Goal: Transaction & Acquisition: Purchase product/service

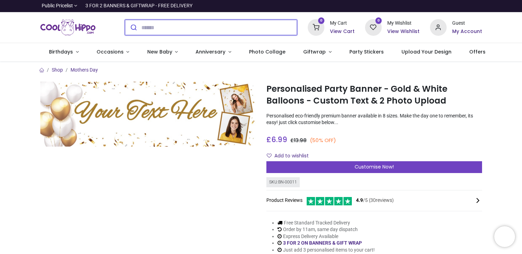
click at [169, 29] on input "search" at bounding box center [219, 27] width 156 height 15
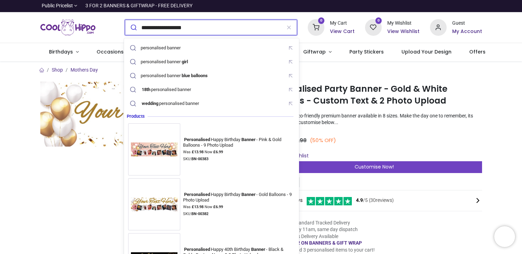
type input "**********"
click at [125, 20] on button "submit" at bounding box center [133, 27] width 16 height 15
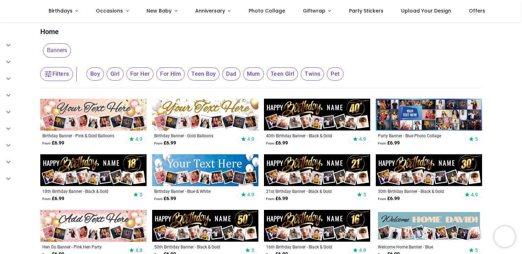
scroll to position [8, 0]
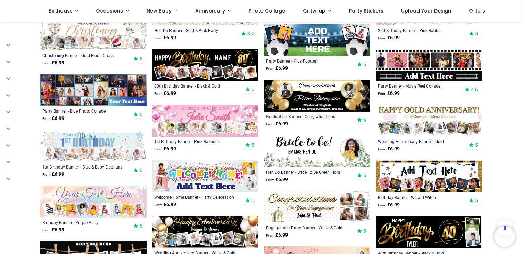
scroll to position [591, 0]
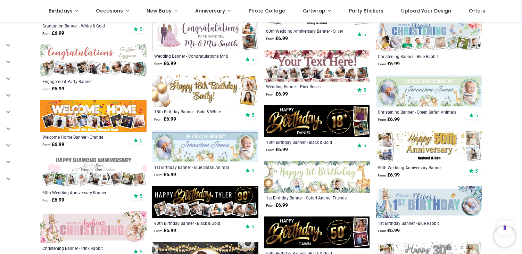
scroll to position [1224, 0]
